Goal: Task Accomplishment & Management: Complete application form

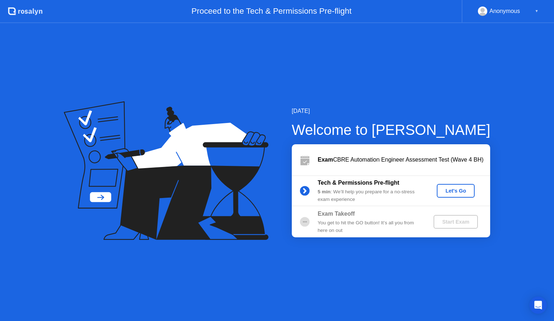
click at [454, 188] on div "Let's Go" at bounding box center [456, 191] width 32 height 6
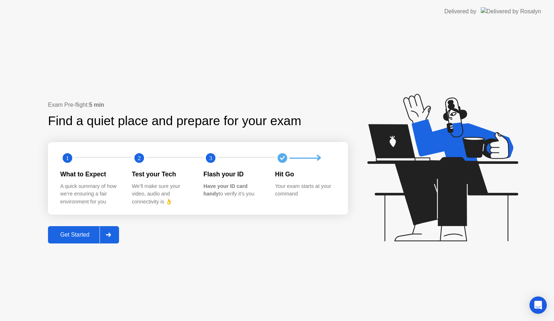
click at [95, 236] on div "Get Started" at bounding box center [74, 235] width 49 height 6
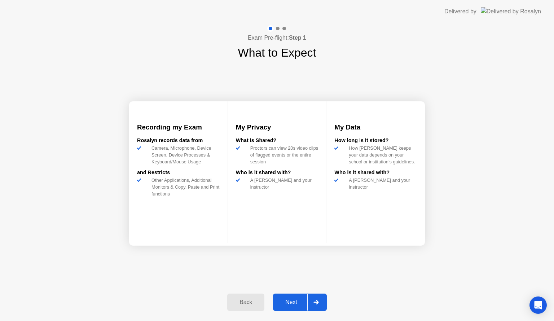
click at [300, 301] on div "Next" at bounding box center [291, 302] width 32 height 6
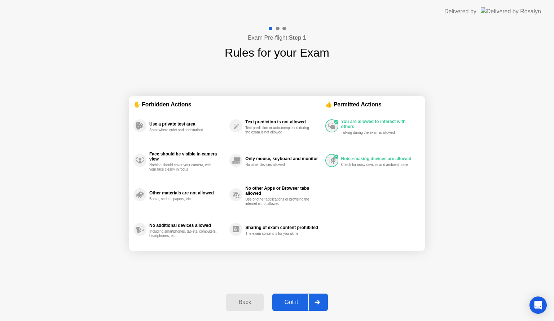
click at [305, 304] on div "Got it" at bounding box center [292, 302] width 34 height 6
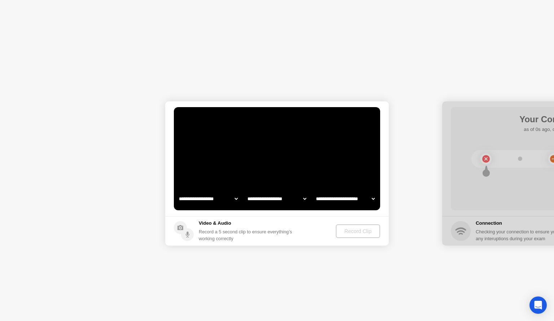
select select "**********"
select select "*******"
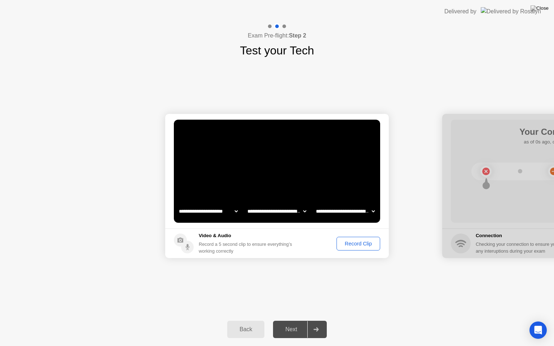
click at [304, 307] on div "**********" at bounding box center [277, 186] width 554 height 254
click at [355, 245] on div "Record Clip" at bounding box center [358, 244] width 39 height 6
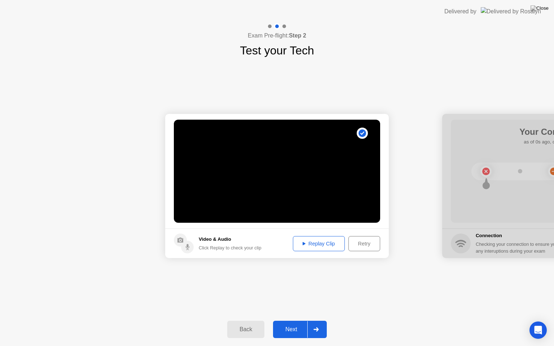
click at [302, 321] on div "Next" at bounding box center [291, 330] width 32 height 6
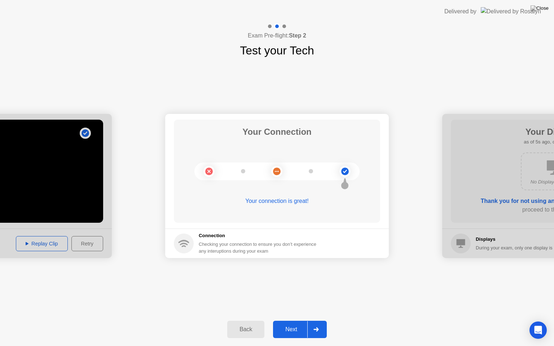
click at [305, 321] on div "Next" at bounding box center [291, 330] width 32 height 6
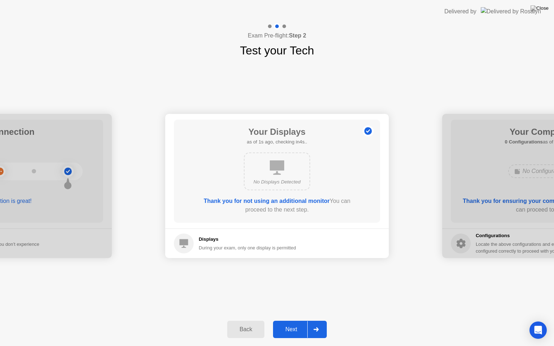
click at [297, 321] on div "Next" at bounding box center [291, 330] width 32 height 6
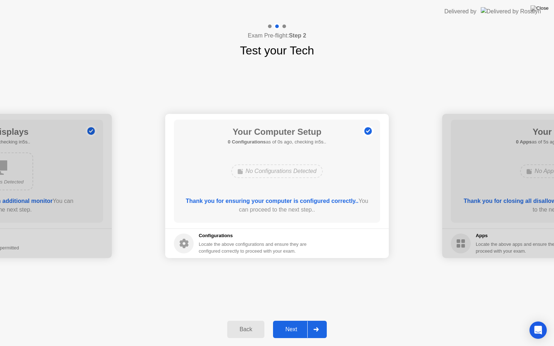
click at [297, 321] on div "Next" at bounding box center [291, 330] width 32 height 6
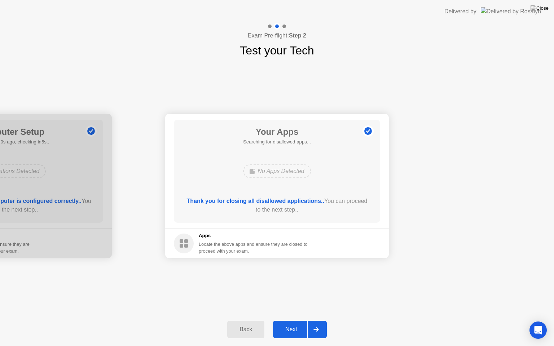
click at [298, 321] on div "Next" at bounding box center [291, 330] width 32 height 6
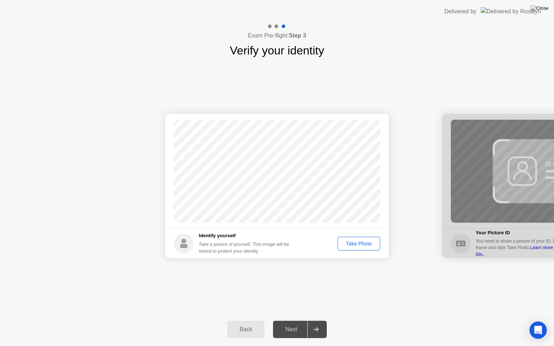
click at [353, 248] on button "Take Photo" at bounding box center [359, 244] width 43 height 14
click at [310, 321] on div at bounding box center [315, 330] width 17 height 17
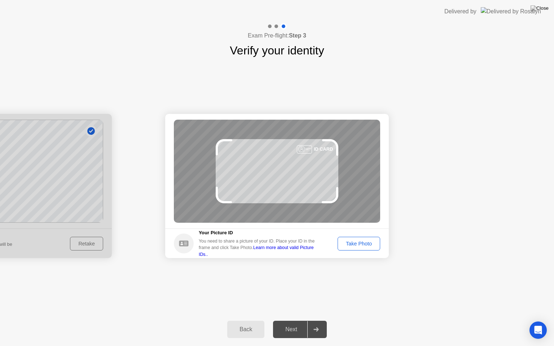
click at [356, 246] on div "Take Photo" at bounding box center [359, 244] width 38 height 6
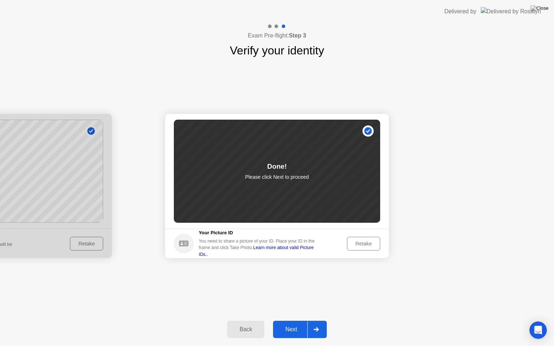
click at [299, 321] on div "Next" at bounding box center [291, 330] width 32 height 6
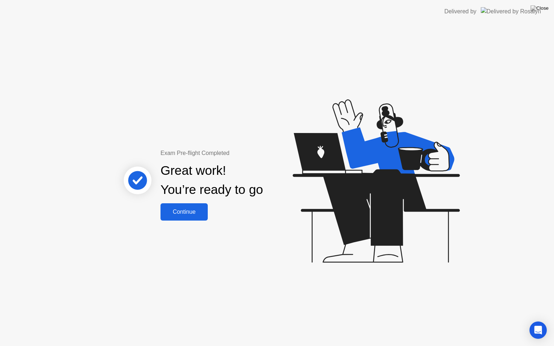
click at [194, 209] on div "Continue" at bounding box center [184, 212] width 43 height 6
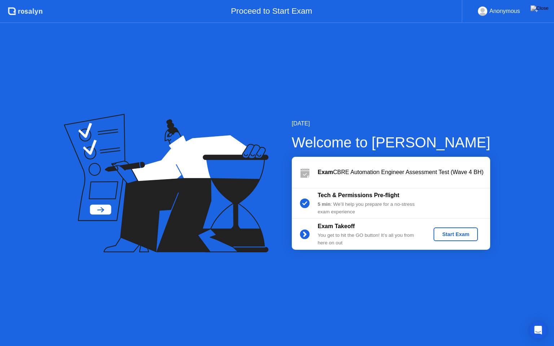
click at [453, 237] on div "Start Exam" at bounding box center [456, 235] width 39 height 6
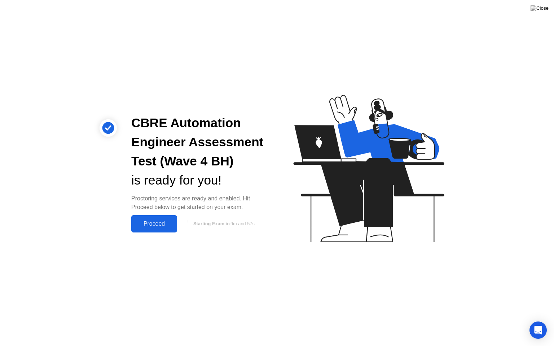
click at [149, 224] on div "Proceed" at bounding box center [154, 224] width 41 height 6
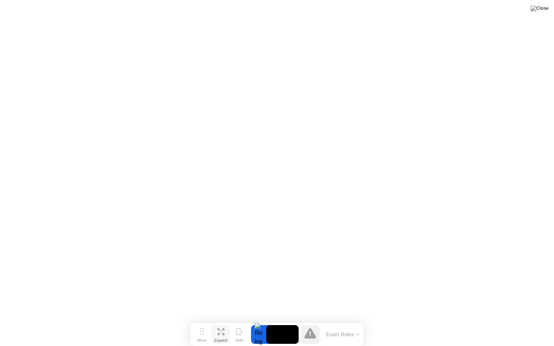
click at [223, 321] on icon at bounding box center [221, 332] width 7 height 7
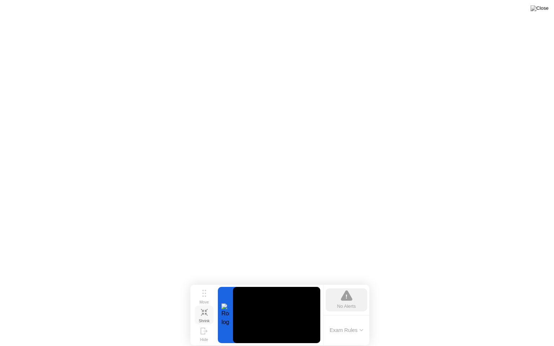
click at [205, 311] on icon at bounding box center [206, 310] width 3 height 3
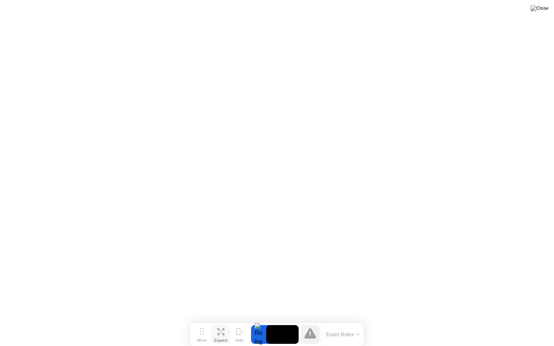
click at [310, 321] on icon at bounding box center [310, 334] width 1 height 5
click at [282, 321] on video at bounding box center [282, 334] width 32 height 19
click at [542, 7] on img at bounding box center [540, 8] width 18 height 6
